Goal: Information Seeking & Learning: Learn about a topic

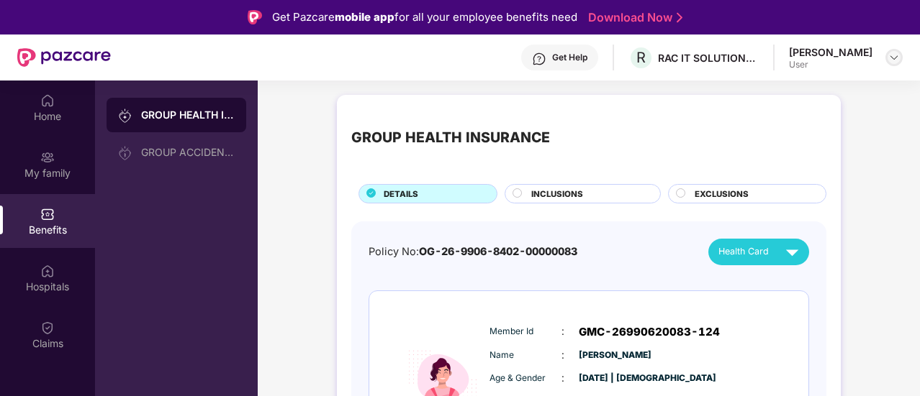
click at [899, 63] on div at bounding box center [893, 57] width 17 height 17
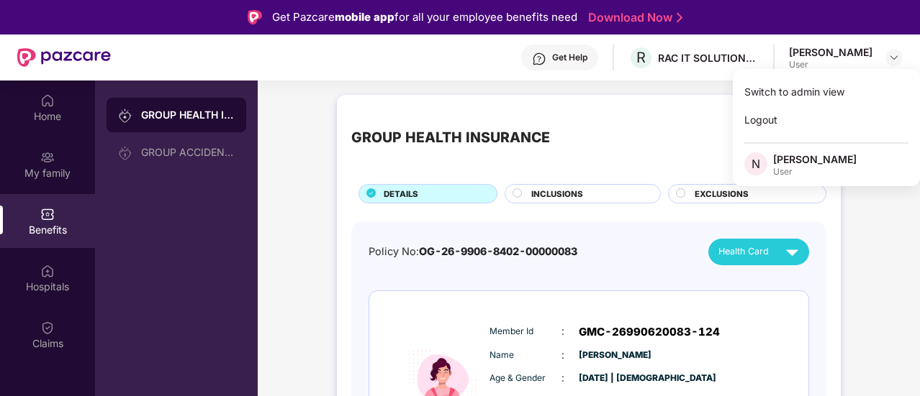
click at [826, 170] on div "User" at bounding box center [814, 172] width 83 height 12
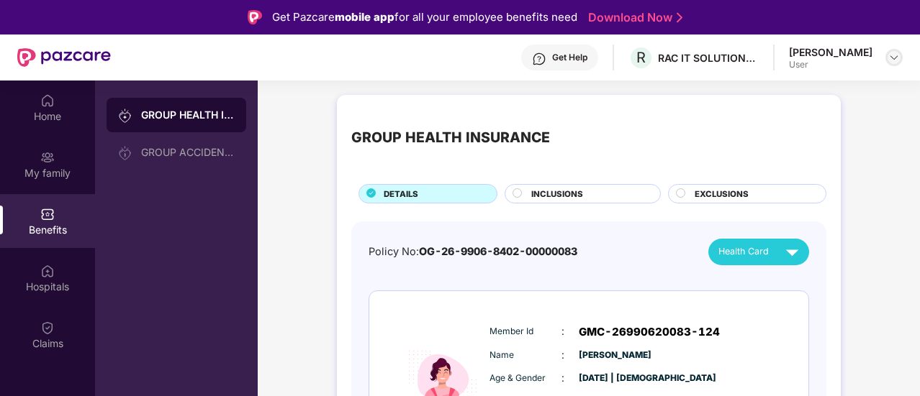
click at [894, 57] on img at bounding box center [894, 58] width 12 height 12
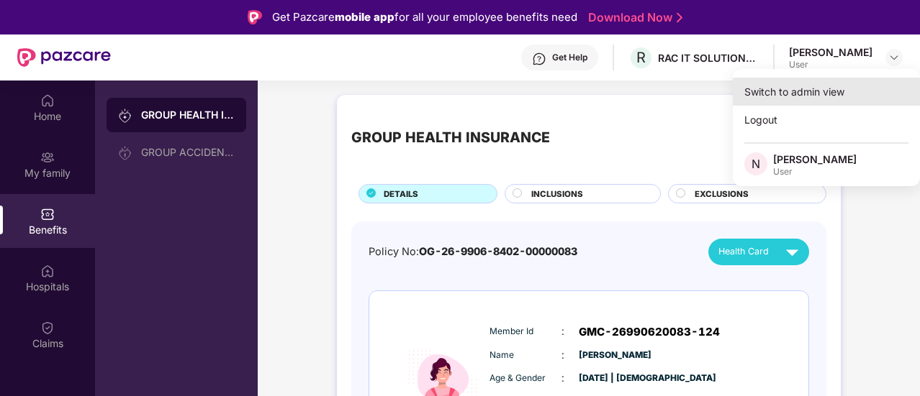
click at [858, 90] on div "Switch to admin view" at bounding box center [826, 92] width 187 height 28
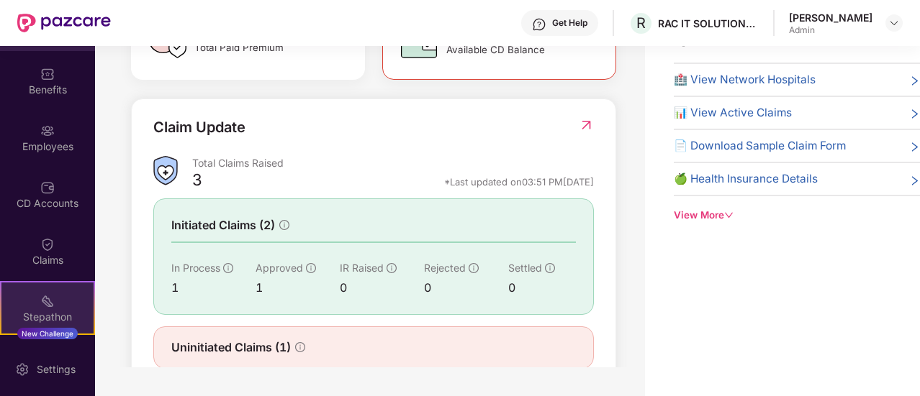
scroll to position [72, 0]
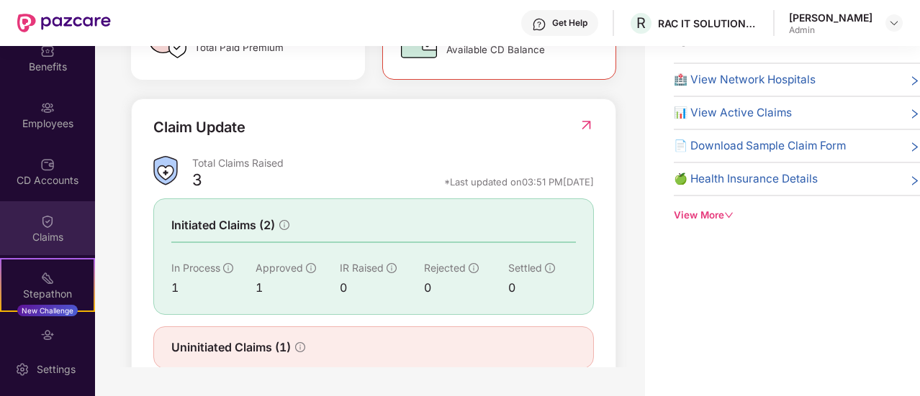
click at [40, 229] on div "Claims" at bounding box center [47, 228] width 95 height 54
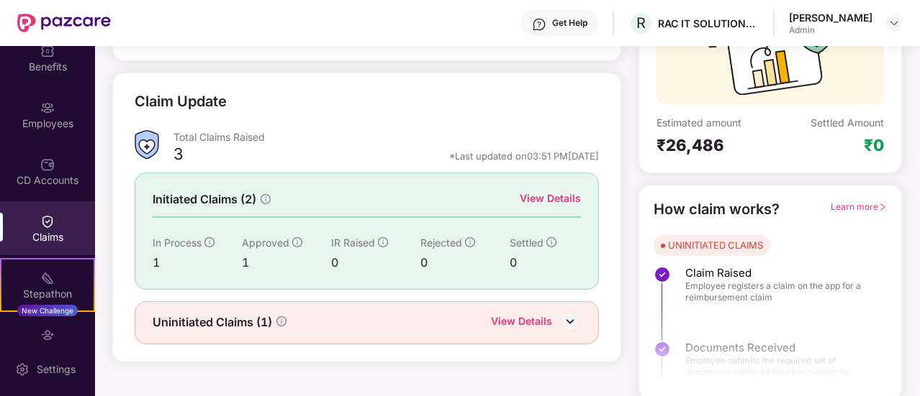
scroll to position [166, 0]
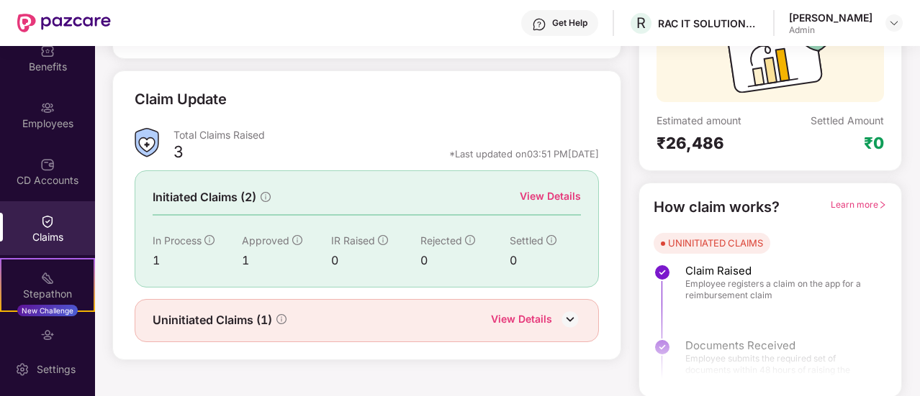
click at [532, 316] on div "View Details" at bounding box center [521, 321] width 61 height 19
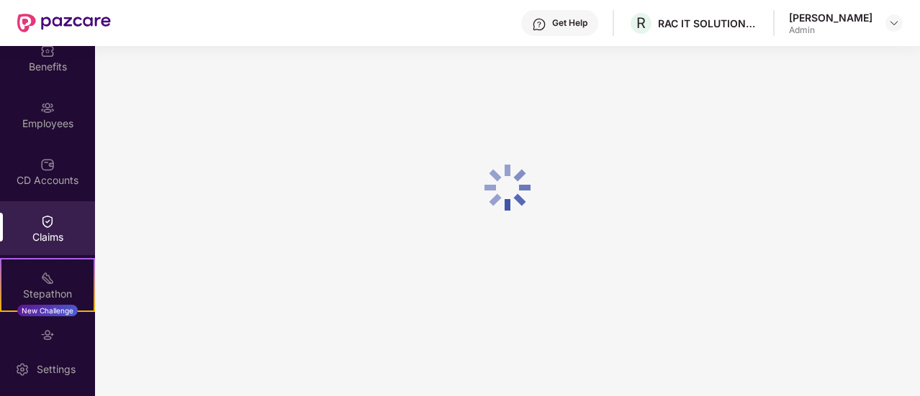
scroll to position [46, 0]
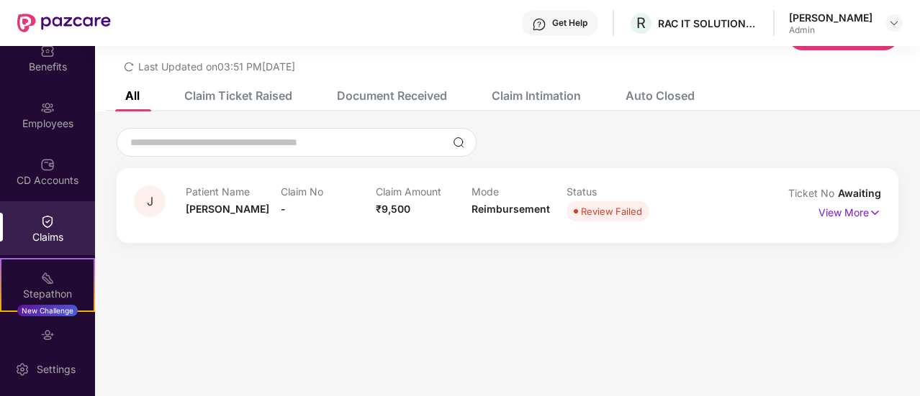
click at [52, 220] on img at bounding box center [47, 221] width 14 height 14
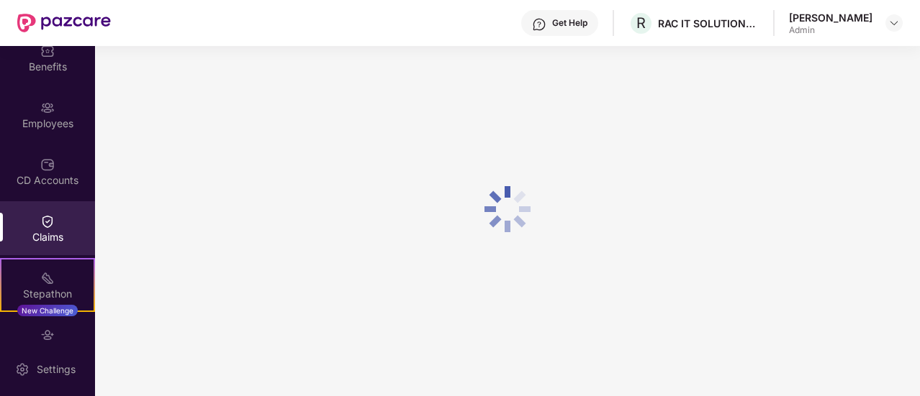
scroll to position [166, 0]
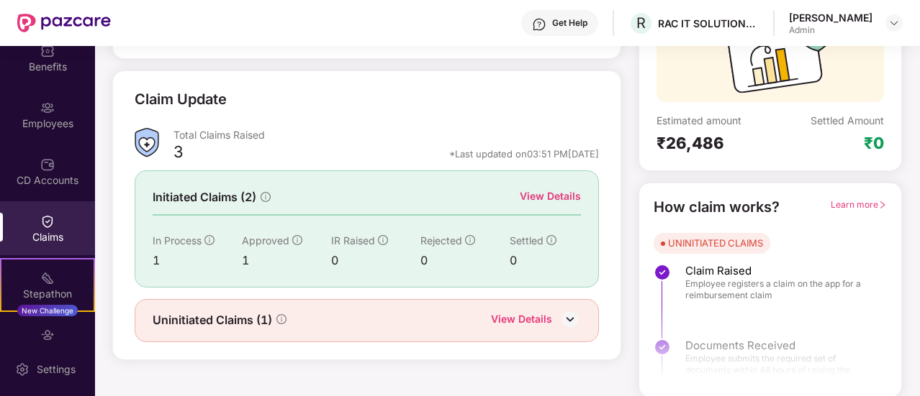
click at [535, 199] on div "View Details" at bounding box center [550, 197] width 61 height 16
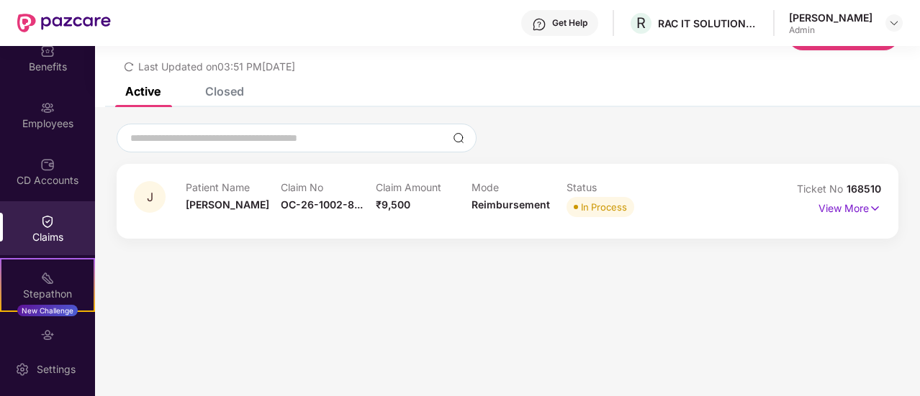
scroll to position [46, 0]
click at [846, 210] on p "View More" at bounding box center [849, 206] width 63 height 19
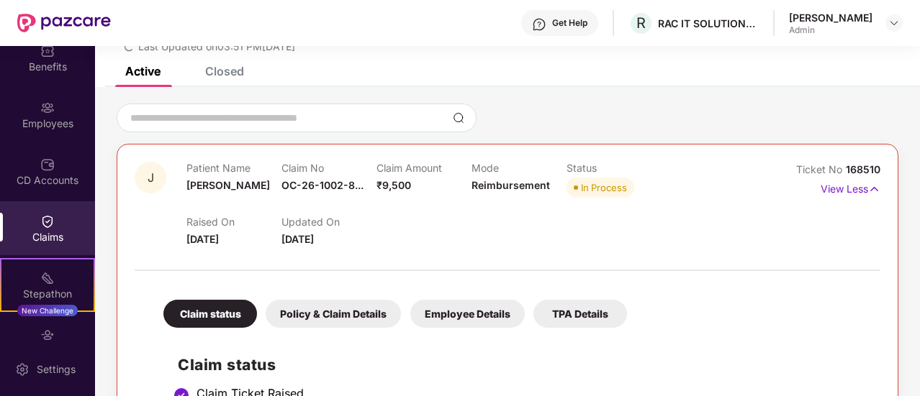
scroll to position [19, 0]
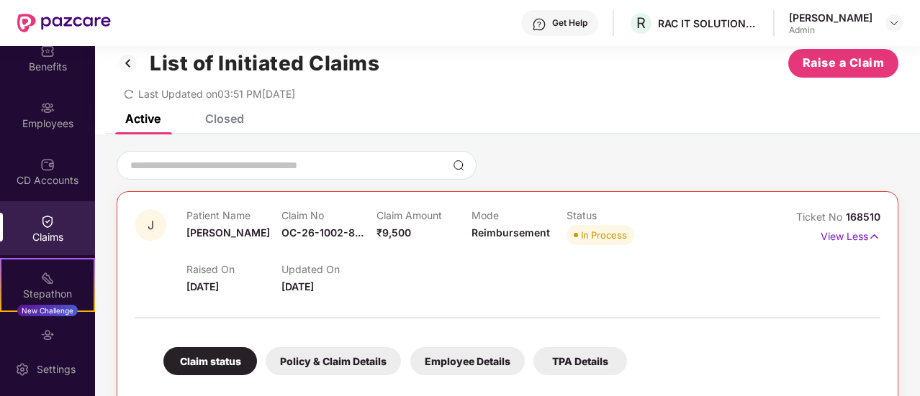
click at [236, 119] on div "Closed" at bounding box center [224, 119] width 39 height 14
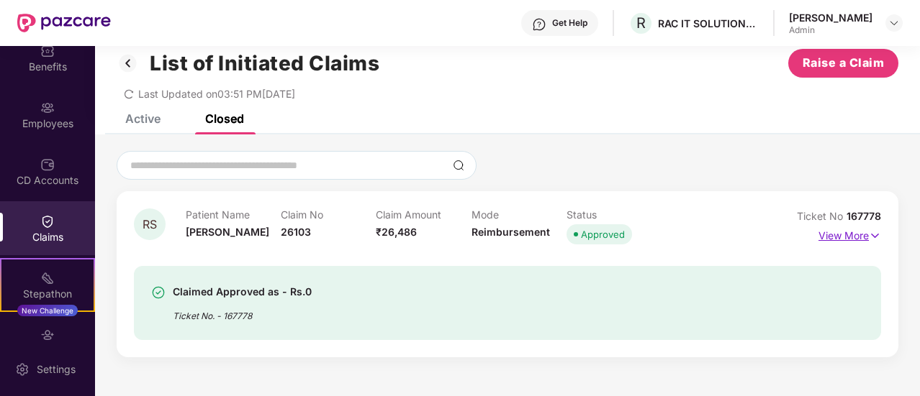
click at [828, 232] on p "View More" at bounding box center [849, 234] width 63 height 19
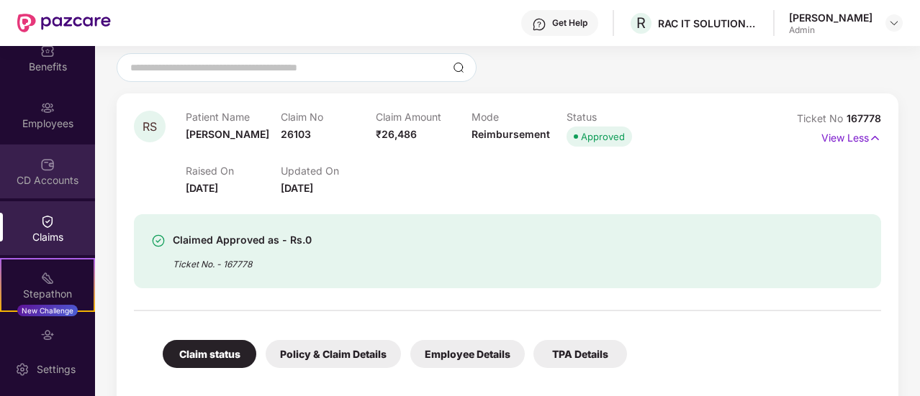
scroll to position [0, 0]
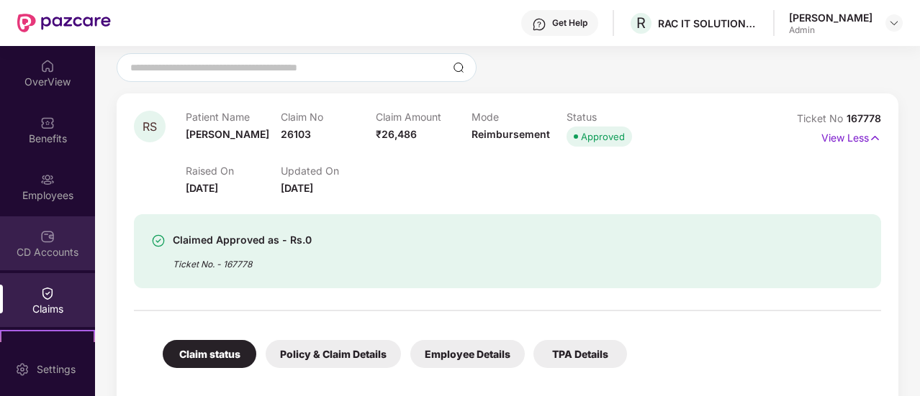
click at [19, 253] on div "CD Accounts" at bounding box center [47, 252] width 95 height 14
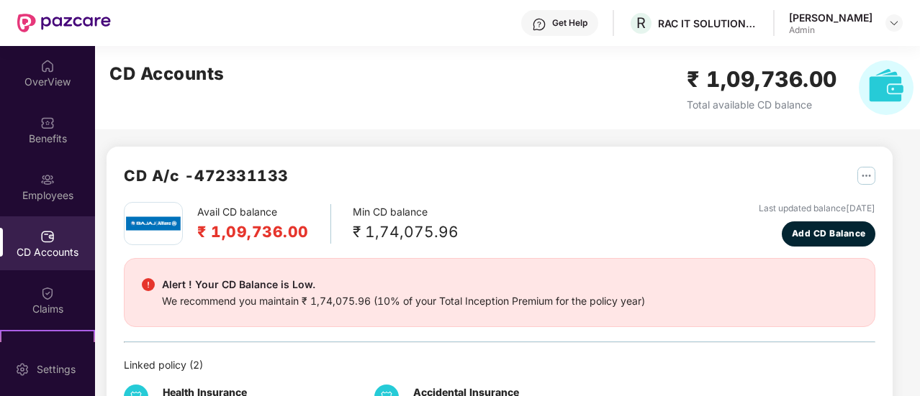
click at [273, 233] on h2 "₹ 1,09,736.00" at bounding box center [253, 232] width 112 height 24
click at [308, 227] on div "Avail CD balance ₹ 1,09,736.00" at bounding box center [264, 224] width 134 height 40
click at [239, 222] on h2 "₹ 1,09,736.00" at bounding box center [253, 232] width 112 height 24
click at [296, 225] on h2 "₹ 1,09,736.00" at bounding box center [253, 232] width 112 height 24
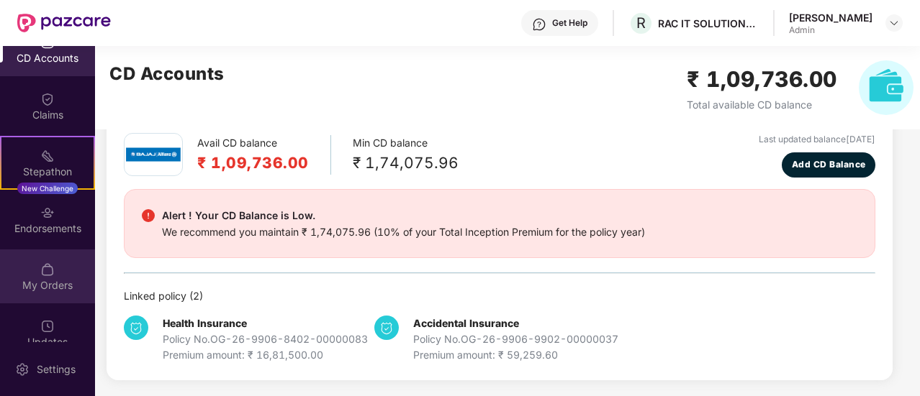
scroll to position [214, 0]
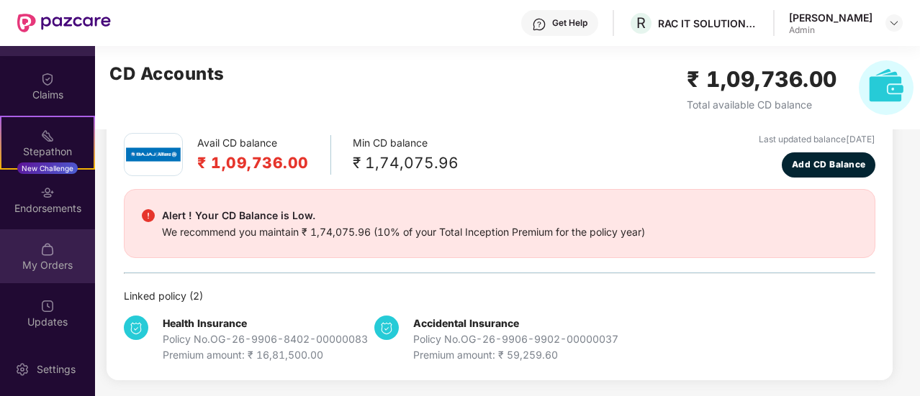
click at [65, 254] on div "My Orders" at bounding box center [47, 257] width 95 height 54
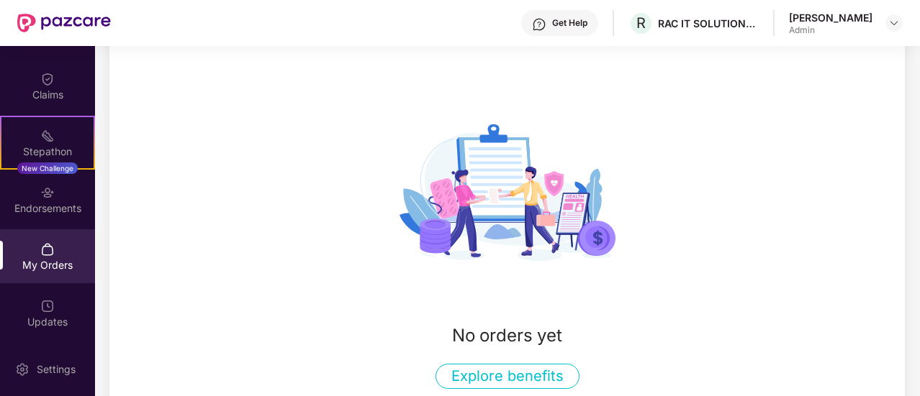
scroll to position [213, 0]
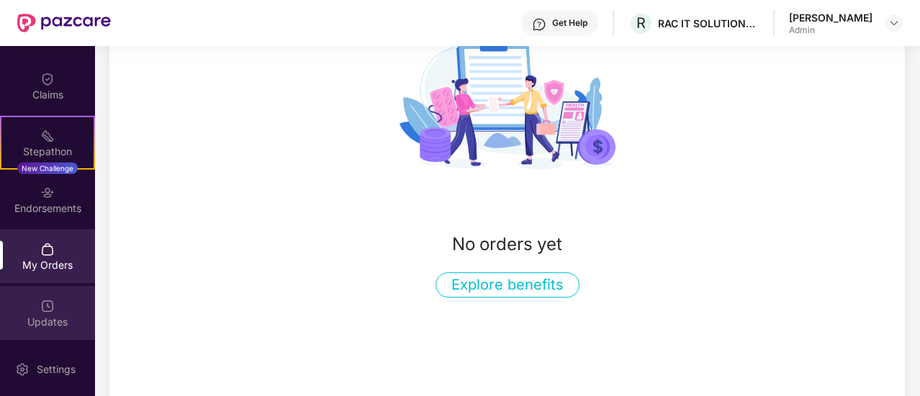
click at [57, 300] on div "Updates" at bounding box center [47, 313] width 95 height 54
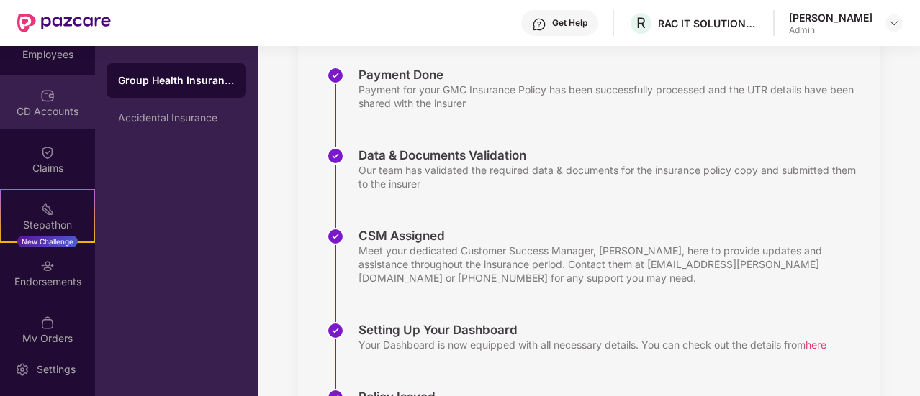
scroll to position [71, 0]
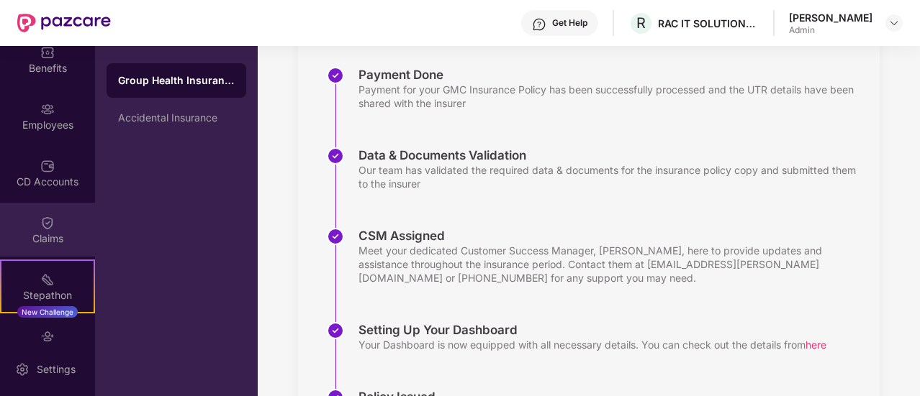
click at [49, 240] on div "Claims" at bounding box center [47, 239] width 95 height 14
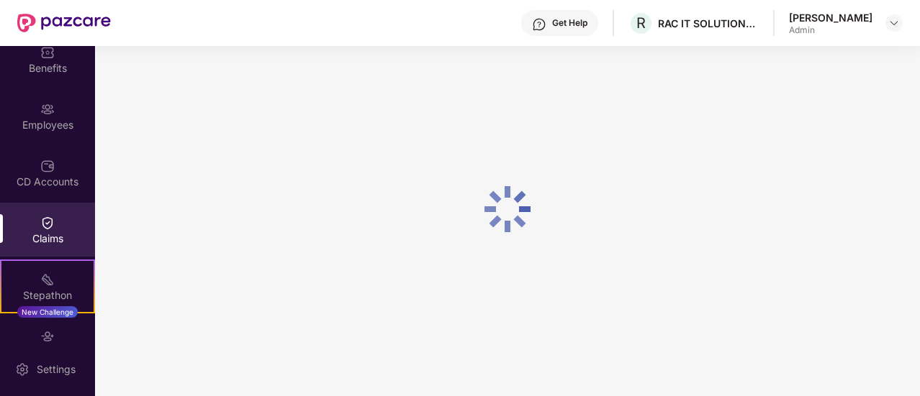
scroll to position [166, 0]
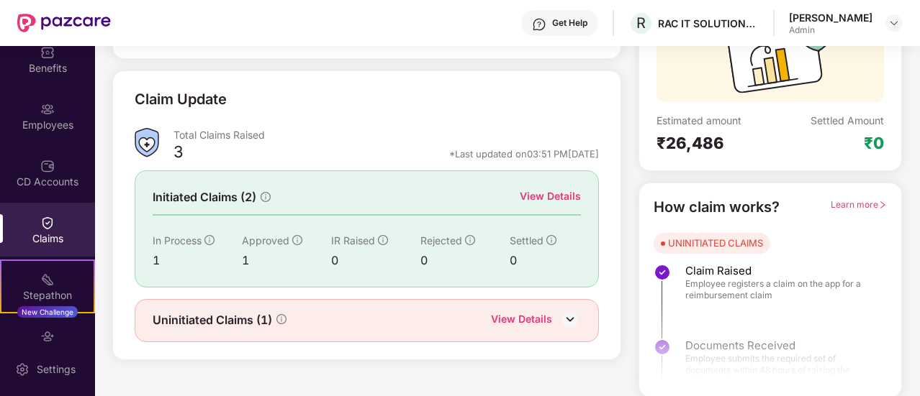
click at [549, 191] on div "View Details" at bounding box center [550, 197] width 61 height 16
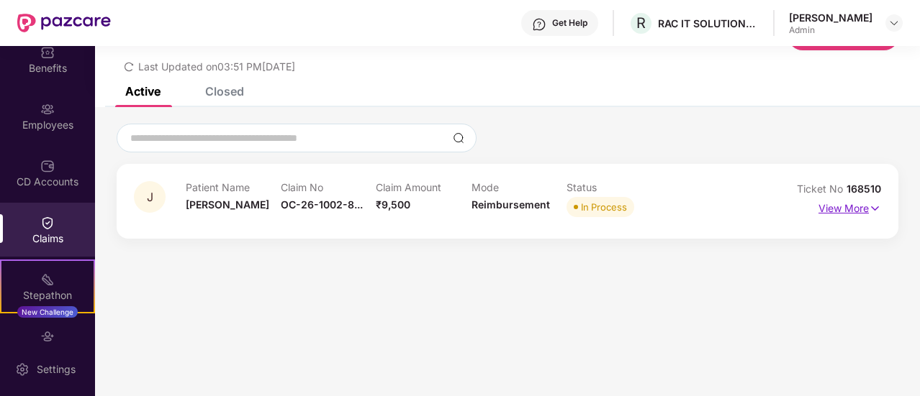
click at [864, 211] on p "View More" at bounding box center [849, 206] width 63 height 19
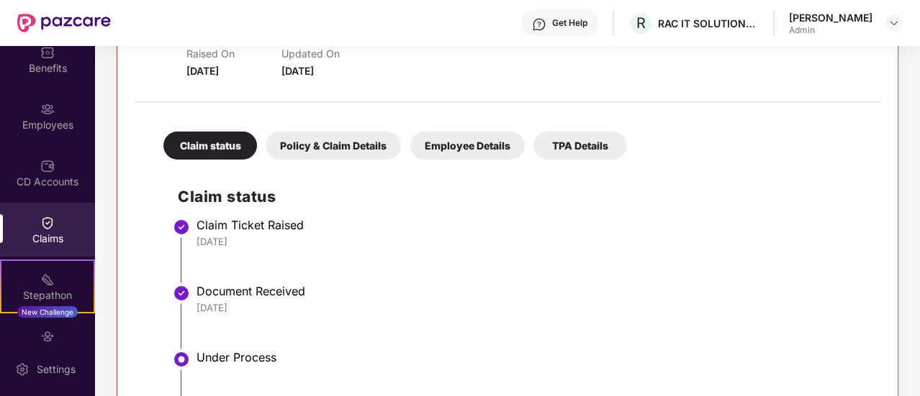
scroll to position [163, 0]
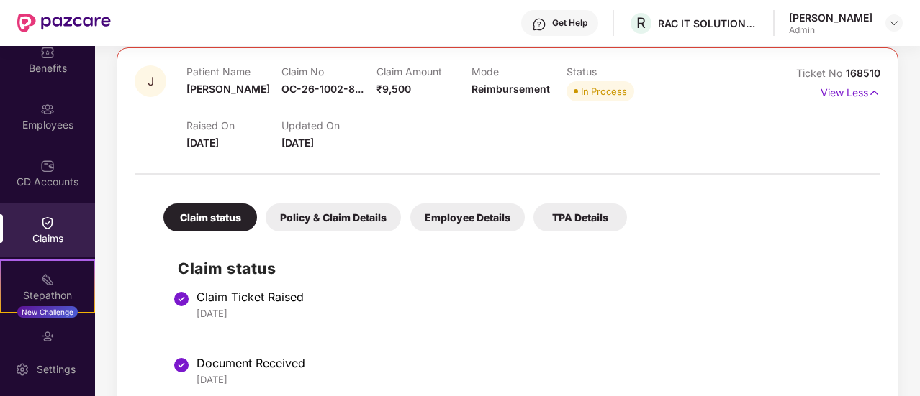
click at [299, 207] on div "Policy & Claim Details" at bounding box center [333, 218] width 135 height 28
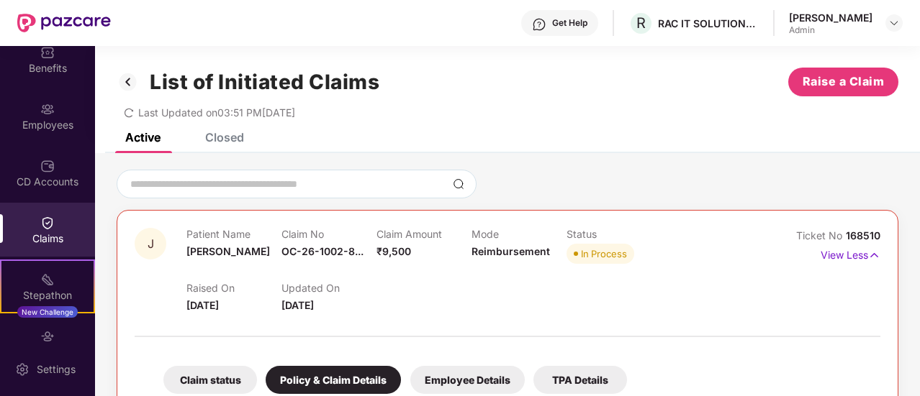
scroll to position [0, 0]
click at [220, 137] on div "Closed" at bounding box center [224, 137] width 39 height 14
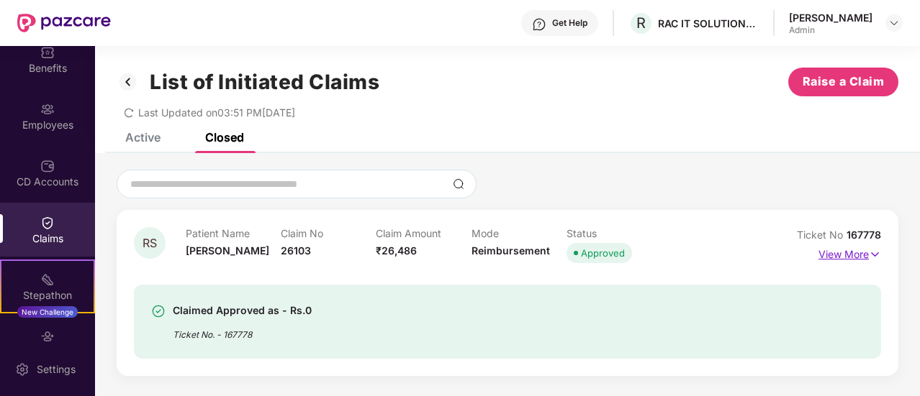
click at [848, 254] on p "View More" at bounding box center [849, 252] width 63 height 19
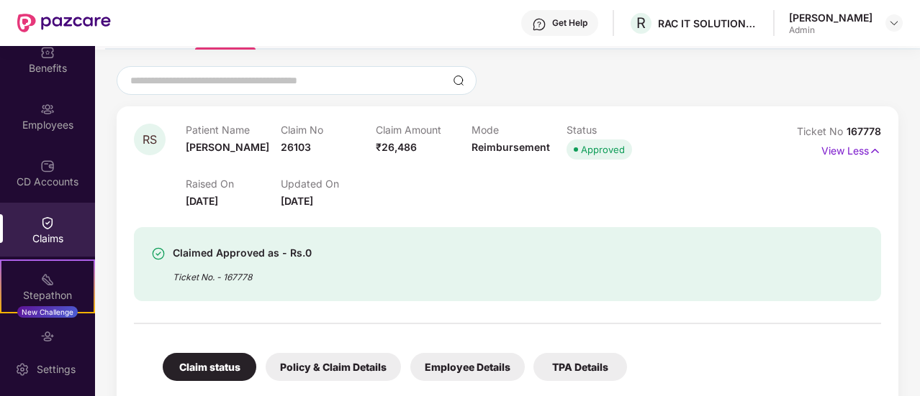
scroll to position [45, 0]
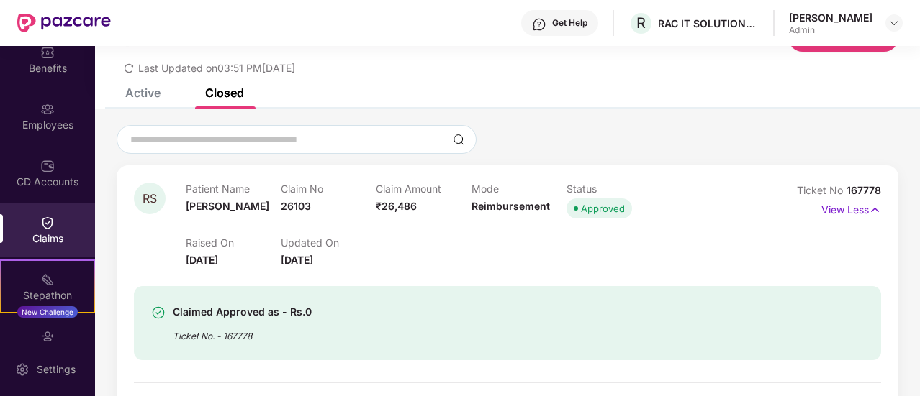
click at [140, 93] on div "Active" at bounding box center [142, 93] width 35 height 14
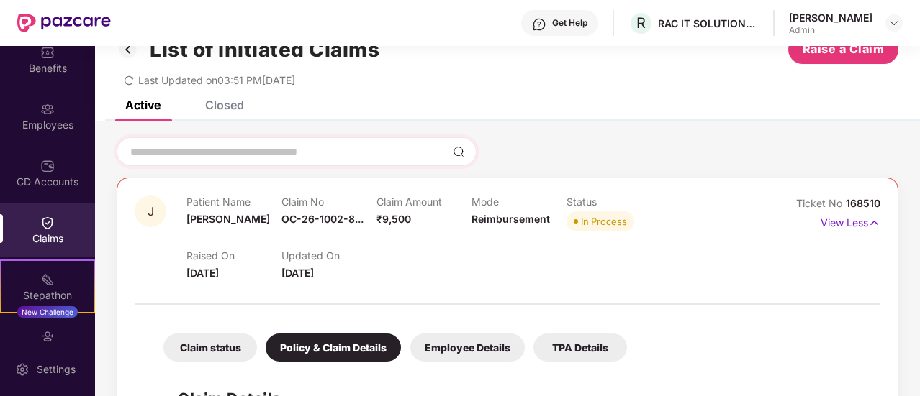
scroll to position [0, 0]
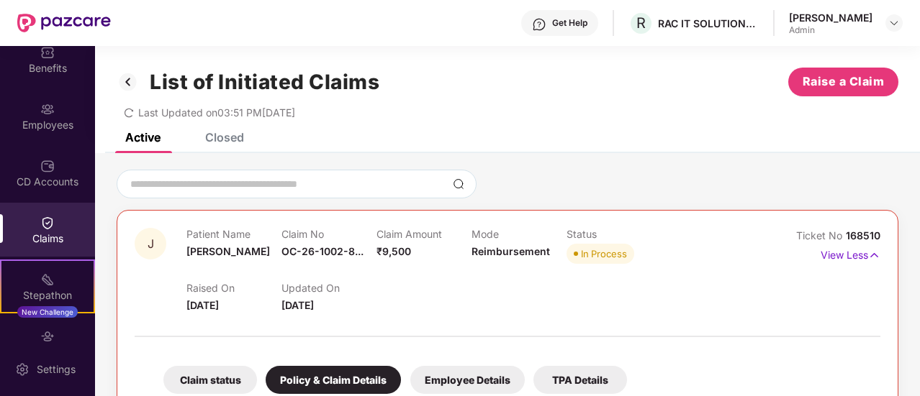
click at [223, 137] on div "Closed" at bounding box center [224, 137] width 39 height 14
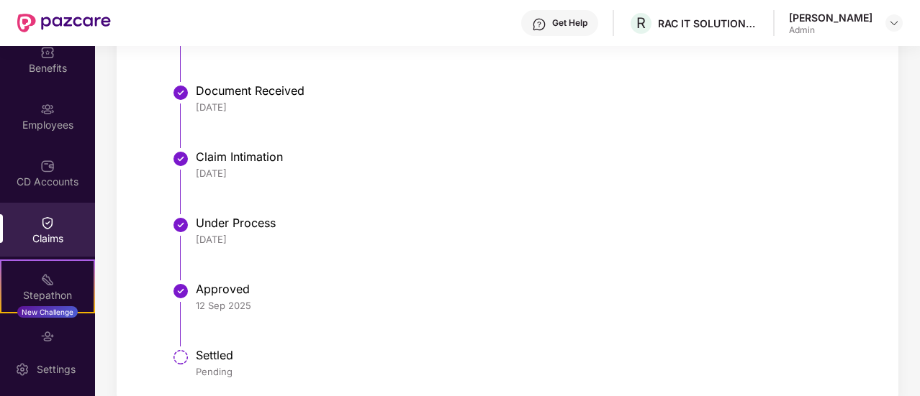
scroll to position [548, 0]
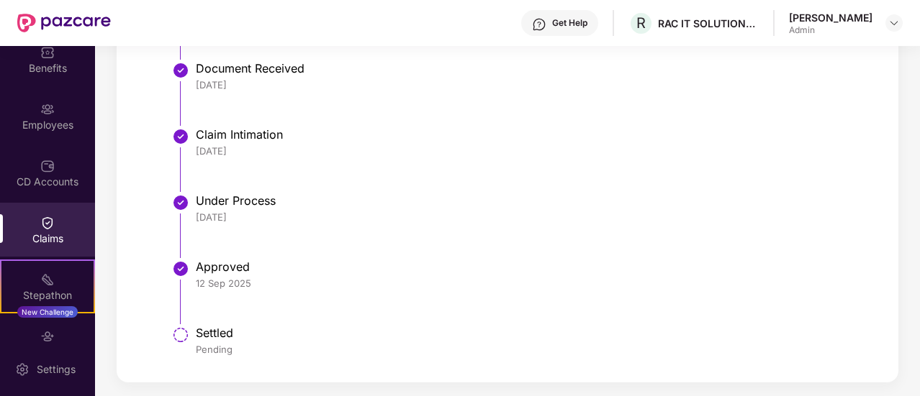
click at [47, 239] on div "Claims" at bounding box center [47, 239] width 95 height 14
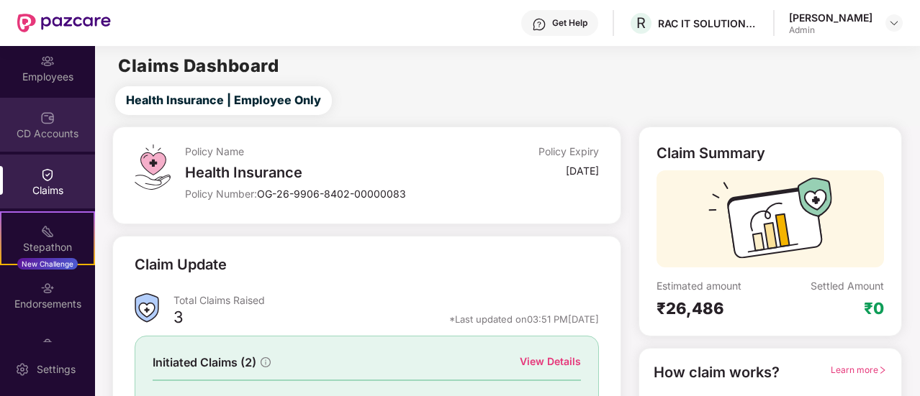
scroll to position [71, 0]
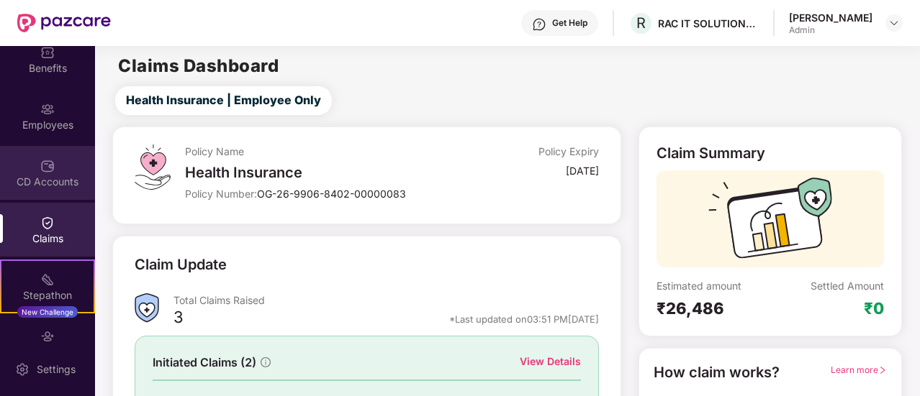
click at [71, 183] on div "CD Accounts" at bounding box center [47, 182] width 95 height 14
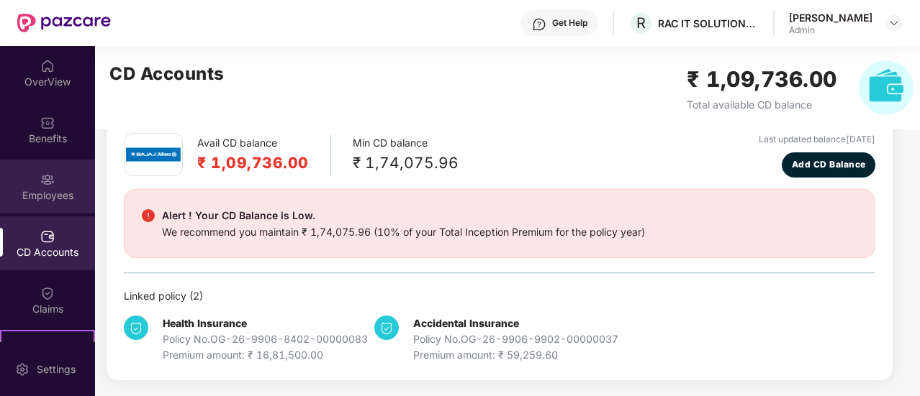
click at [39, 202] on div "Employees" at bounding box center [47, 187] width 95 height 54
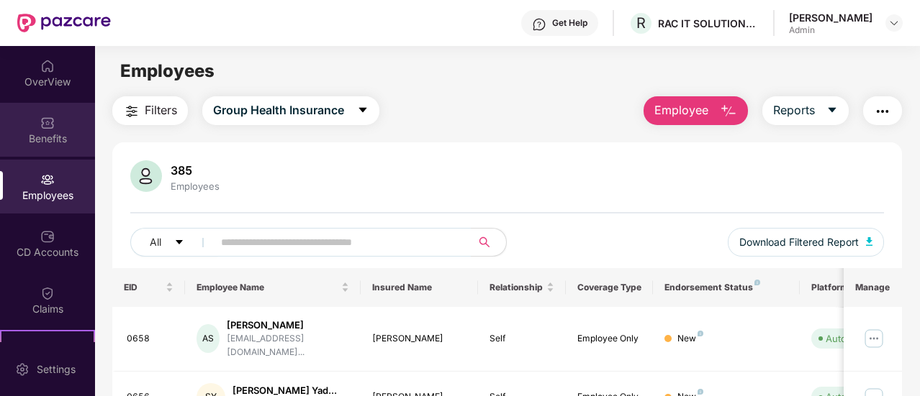
click at [37, 132] on div "Benefits" at bounding box center [47, 139] width 95 height 14
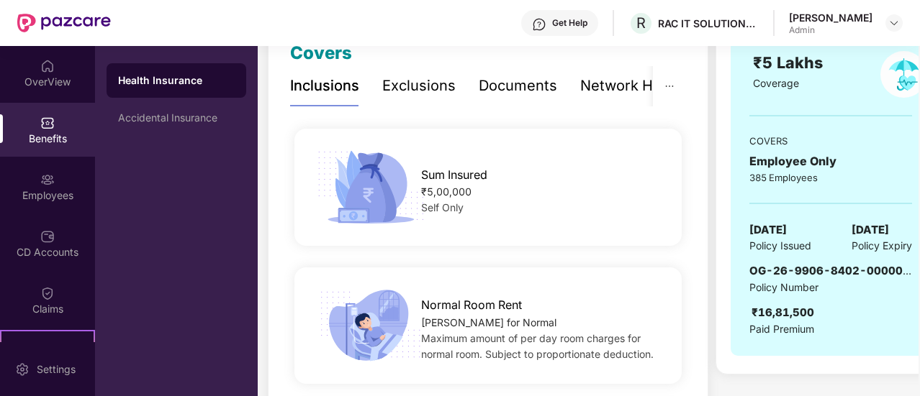
scroll to position [144, 0]
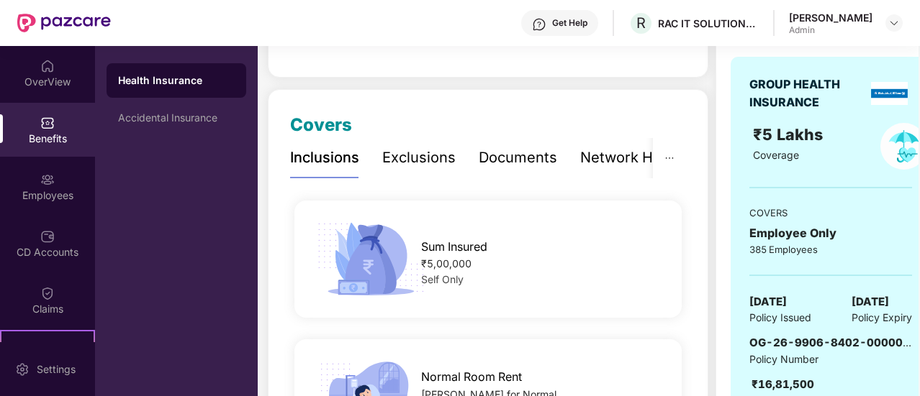
click at [412, 162] on div "Exclusions" at bounding box center [418, 158] width 73 height 22
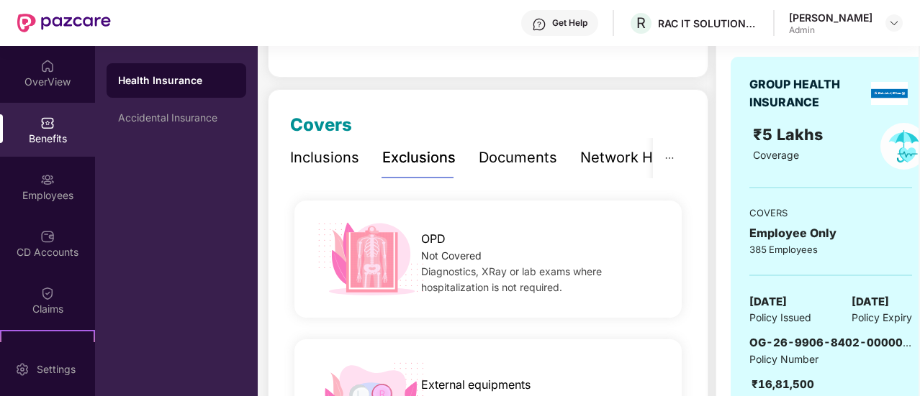
click at [515, 156] on div "Documents" at bounding box center [518, 158] width 78 height 22
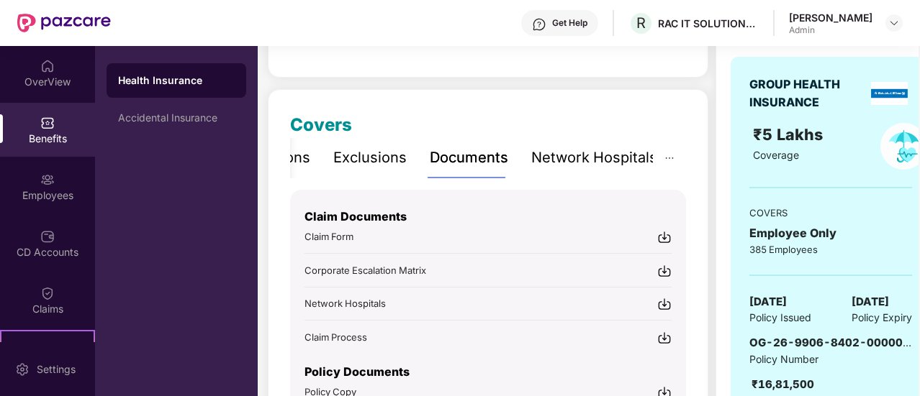
click at [625, 165] on div "Network Hospitals" at bounding box center [594, 158] width 126 height 22
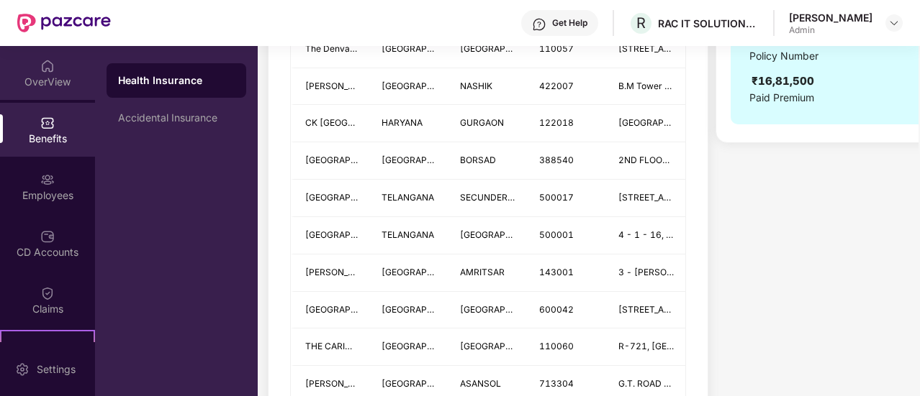
click at [41, 86] on div "OverView" at bounding box center [47, 82] width 95 height 14
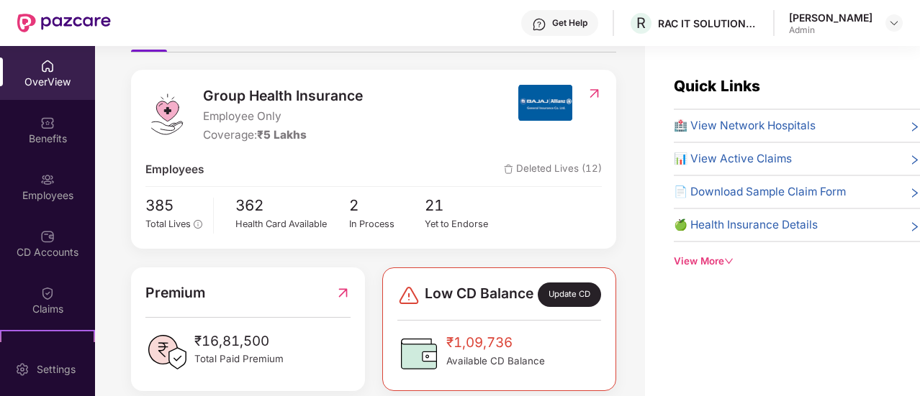
scroll to position [136, 0]
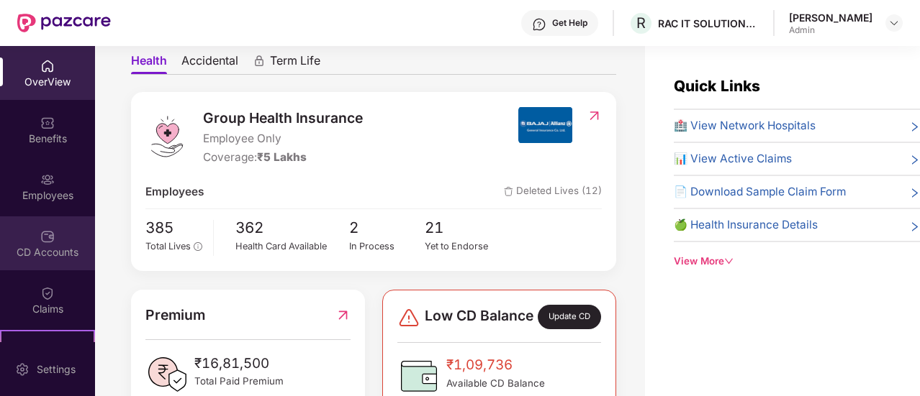
click at [65, 238] on div "CD Accounts" at bounding box center [47, 244] width 95 height 54
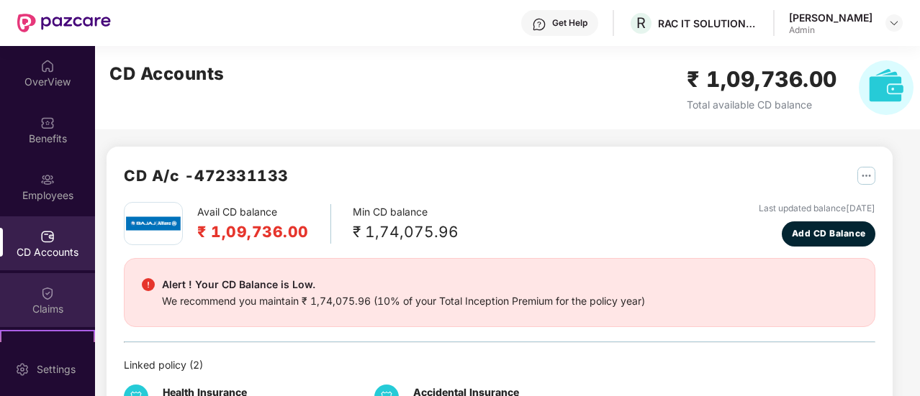
click at [35, 304] on div "Claims" at bounding box center [47, 309] width 95 height 14
